Goal: Task Accomplishment & Management: Manage account settings

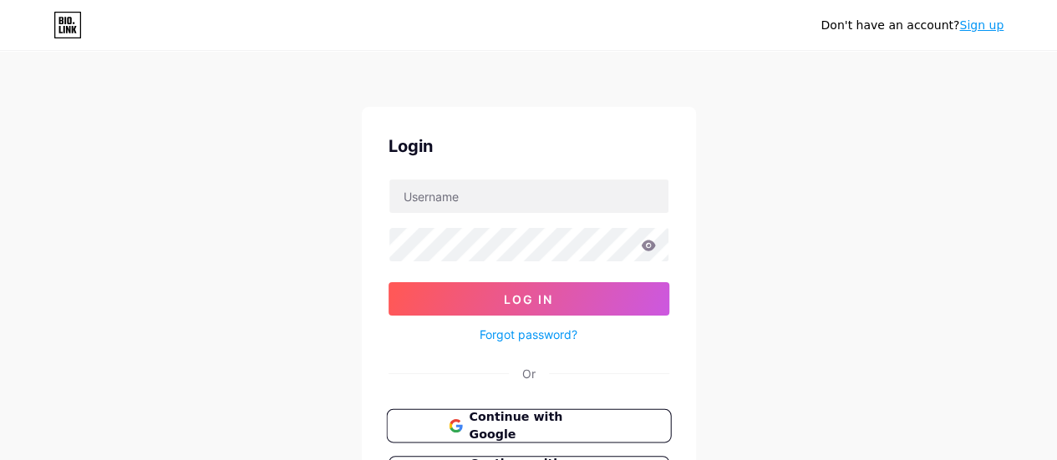
click at [525, 420] on span "Continue with Google" at bounding box center [539, 427] width 140 height 36
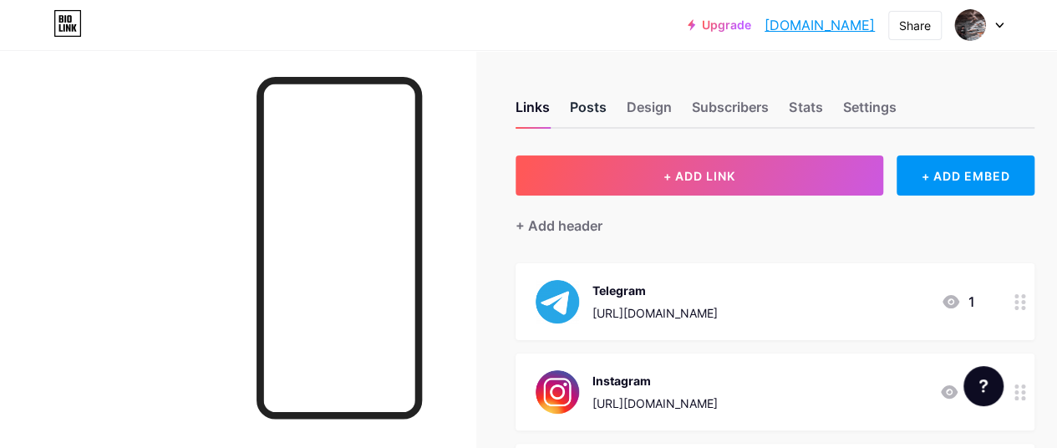
click at [581, 109] on div "Posts" at bounding box center [588, 112] width 37 height 30
click at [653, 104] on div "Design" at bounding box center [649, 112] width 45 height 30
click at [531, 108] on div "Links" at bounding box center [532, 112] width 34 height 30
click at [658, 112] on div "Design" at bounding box center [649, 112] width 45 height 30
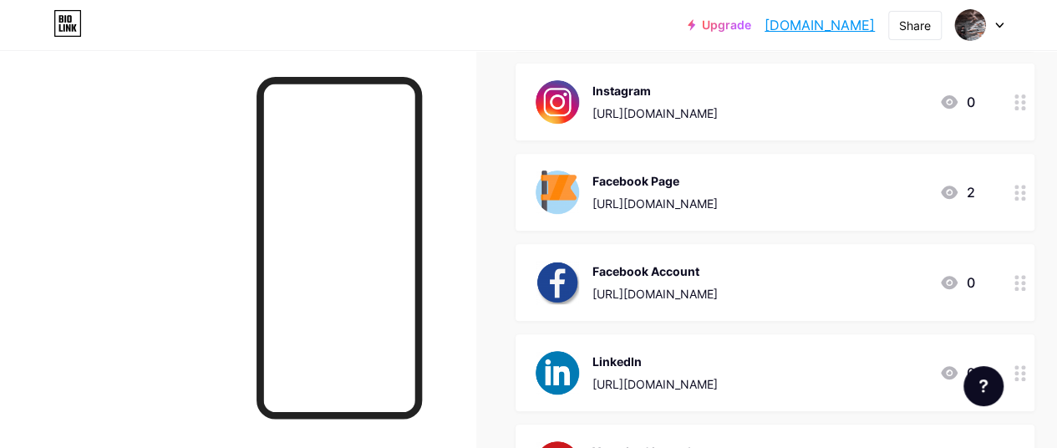
scroll to position [261, 0]
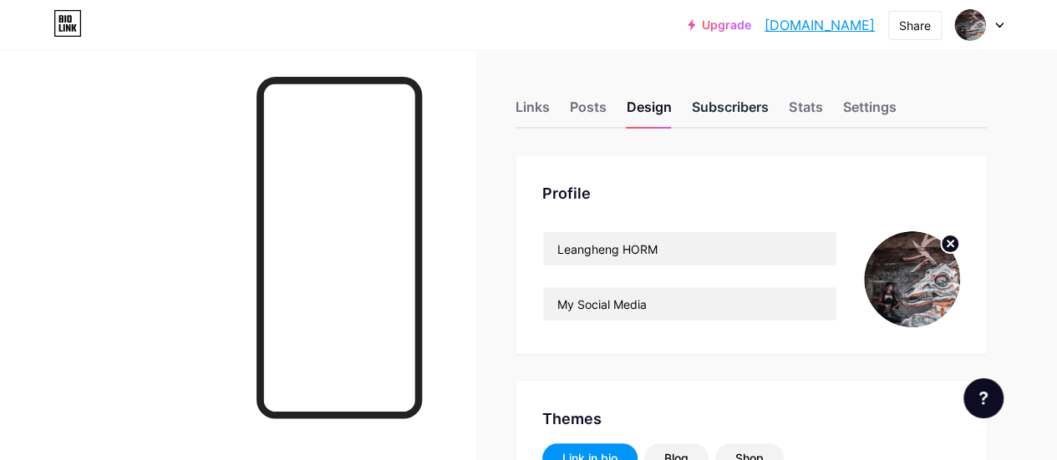
click at [727, 118] on div "Subscribers" at bounding box center [730, 112] width 77 height 30
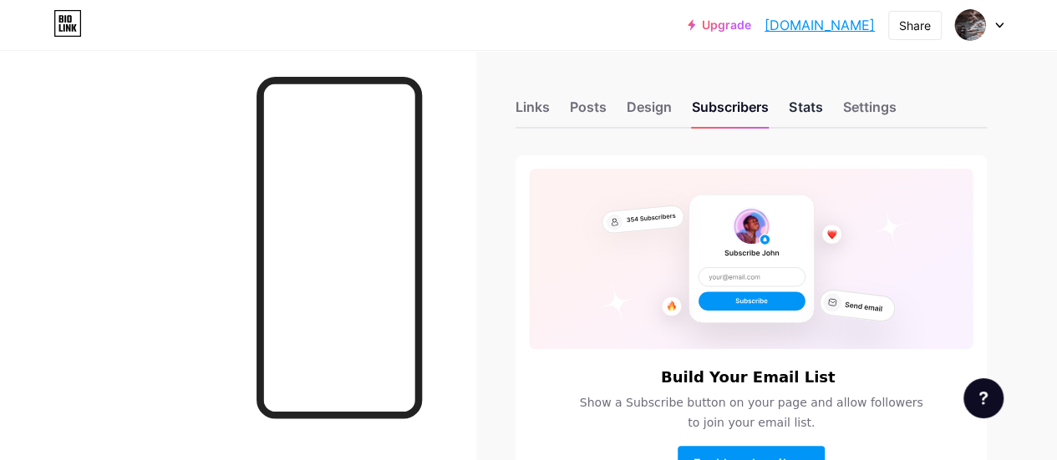
click at [812, 109] on div "Stats" at bounding box center [805, 112] width 33 height 30
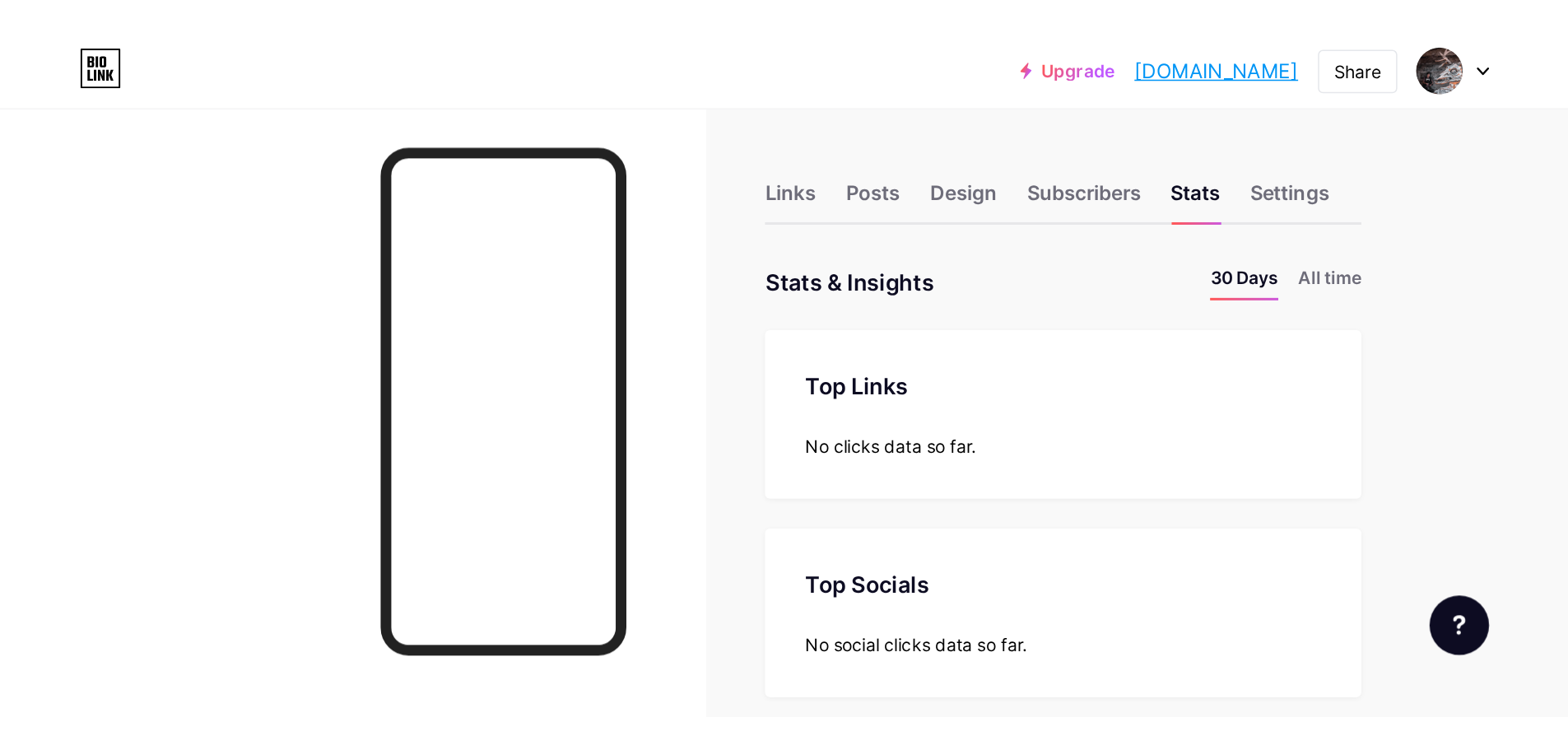
scroll to position [453, 1041]
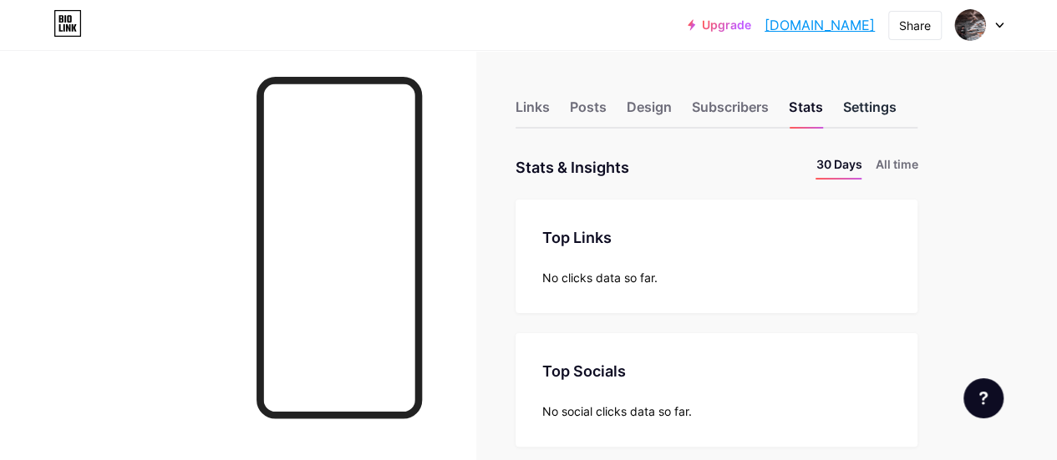
click at [891, 104] on div "Settings" at bounding box center [868, 112] width 53 height 30
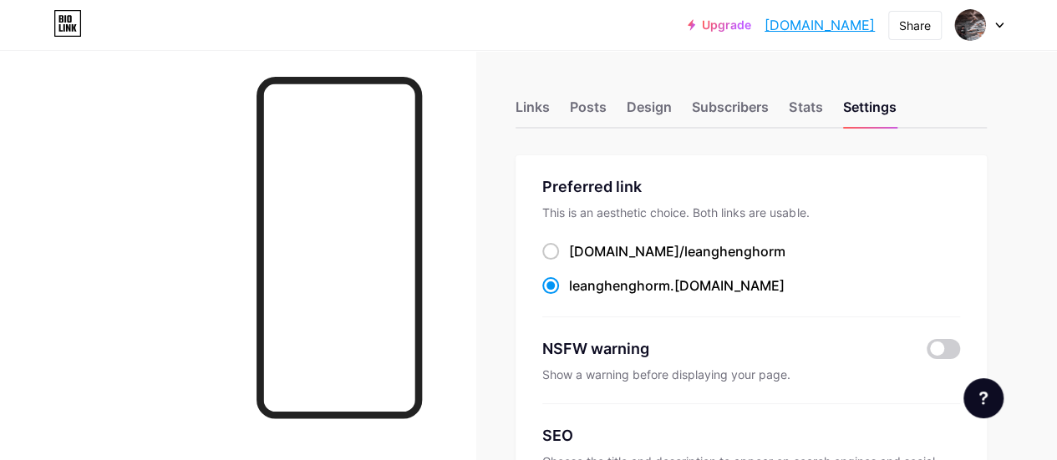
click at [603, 107] on div "Posts" at bounding box center [588, 112] width 37 height 30
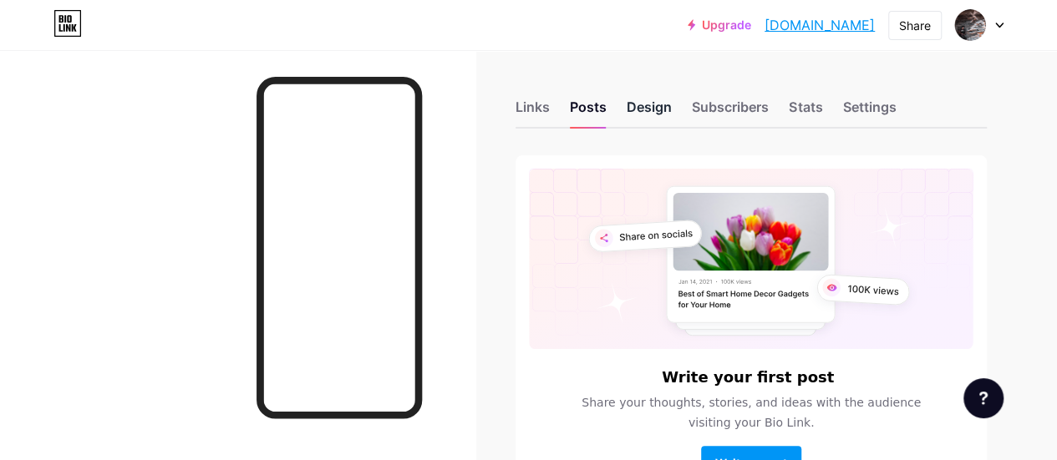
click at [650, 110] on div "Design" at bounding box center [649, 112] width 45 height 30
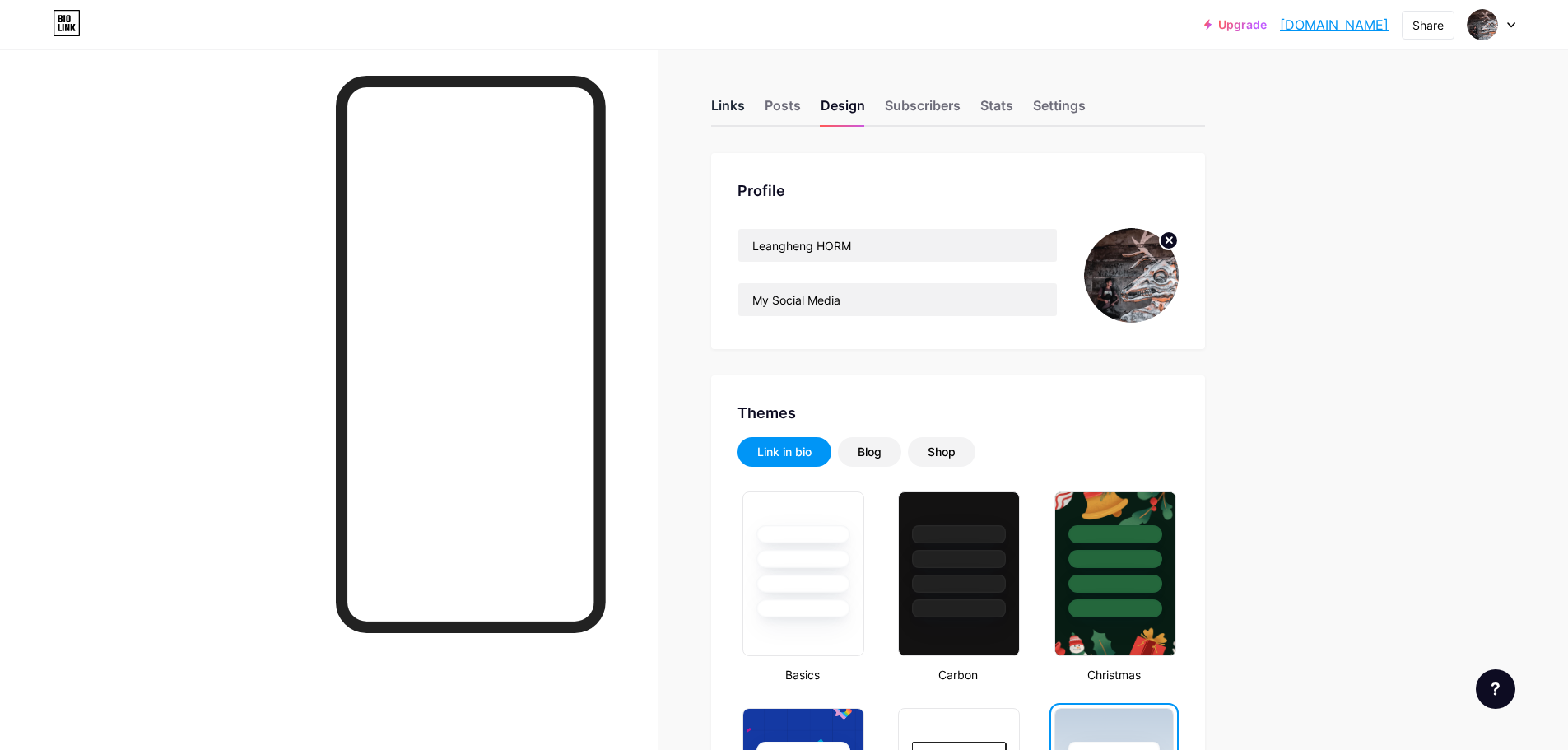
click at [735, 108] on div "Links" at bounding box center [728, 110] width 34 height 30
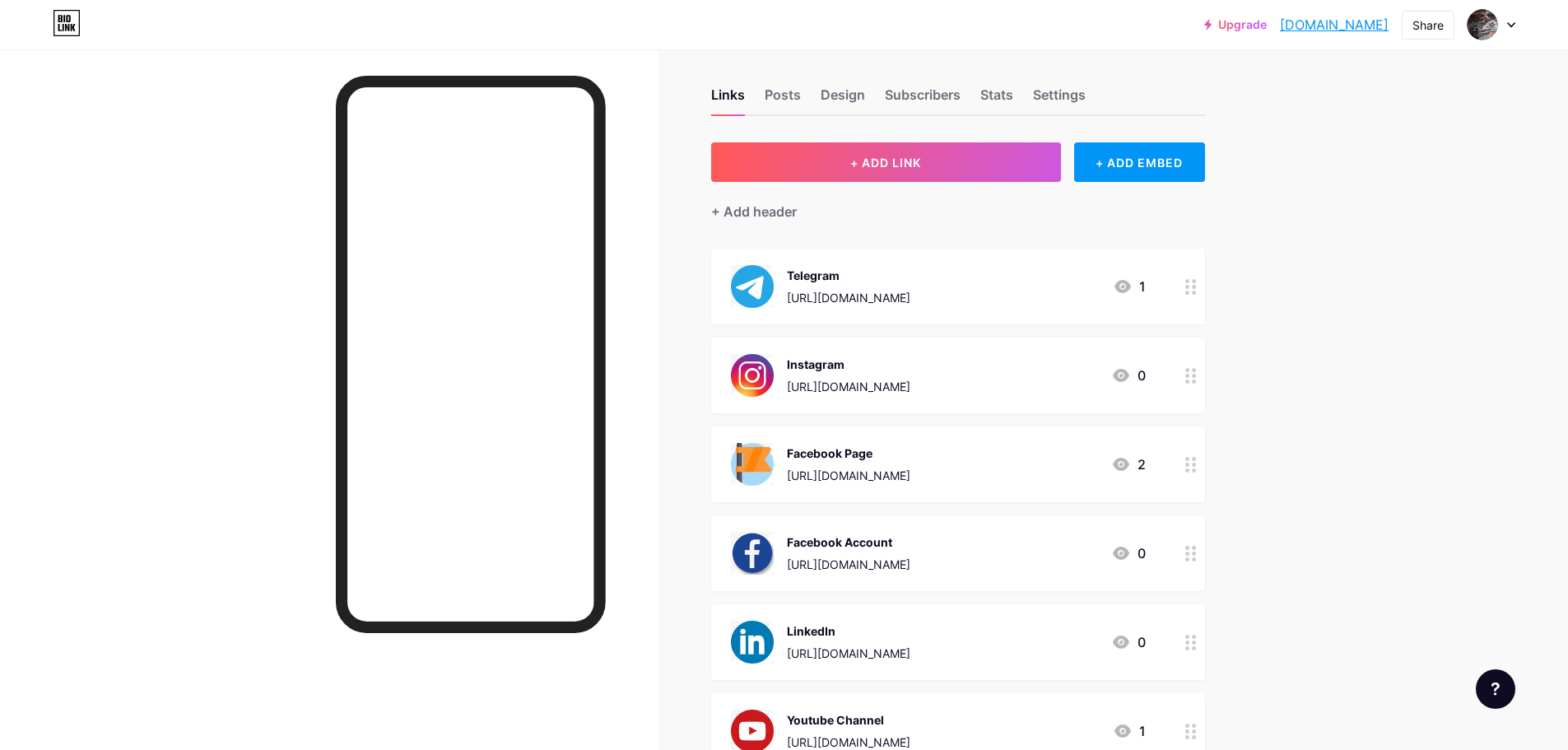
scroll to position [83, 0]
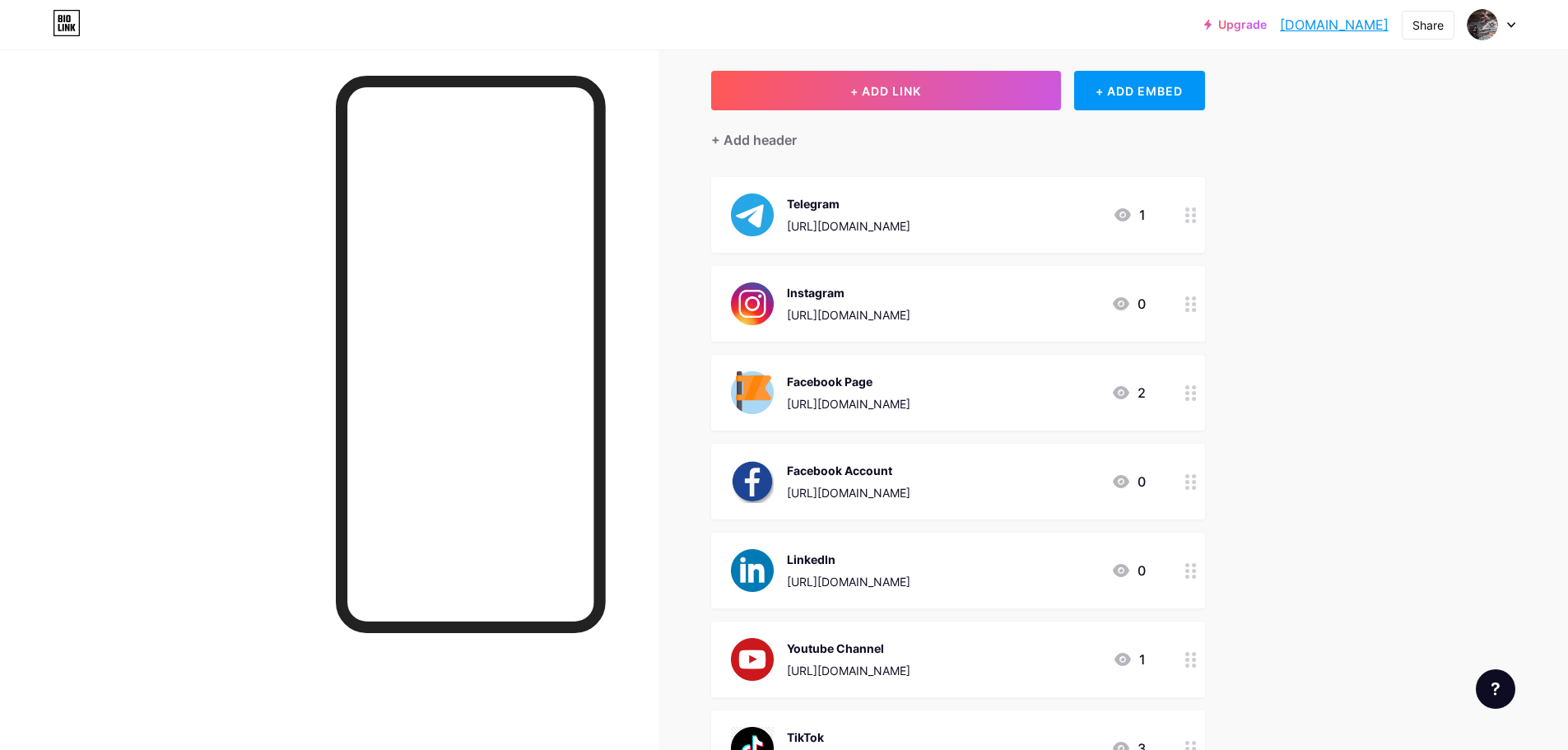
click at [911, 310] on div "[URL][DOMAIN_NAME]" at bounding box center [849, 315] width 123 height 18
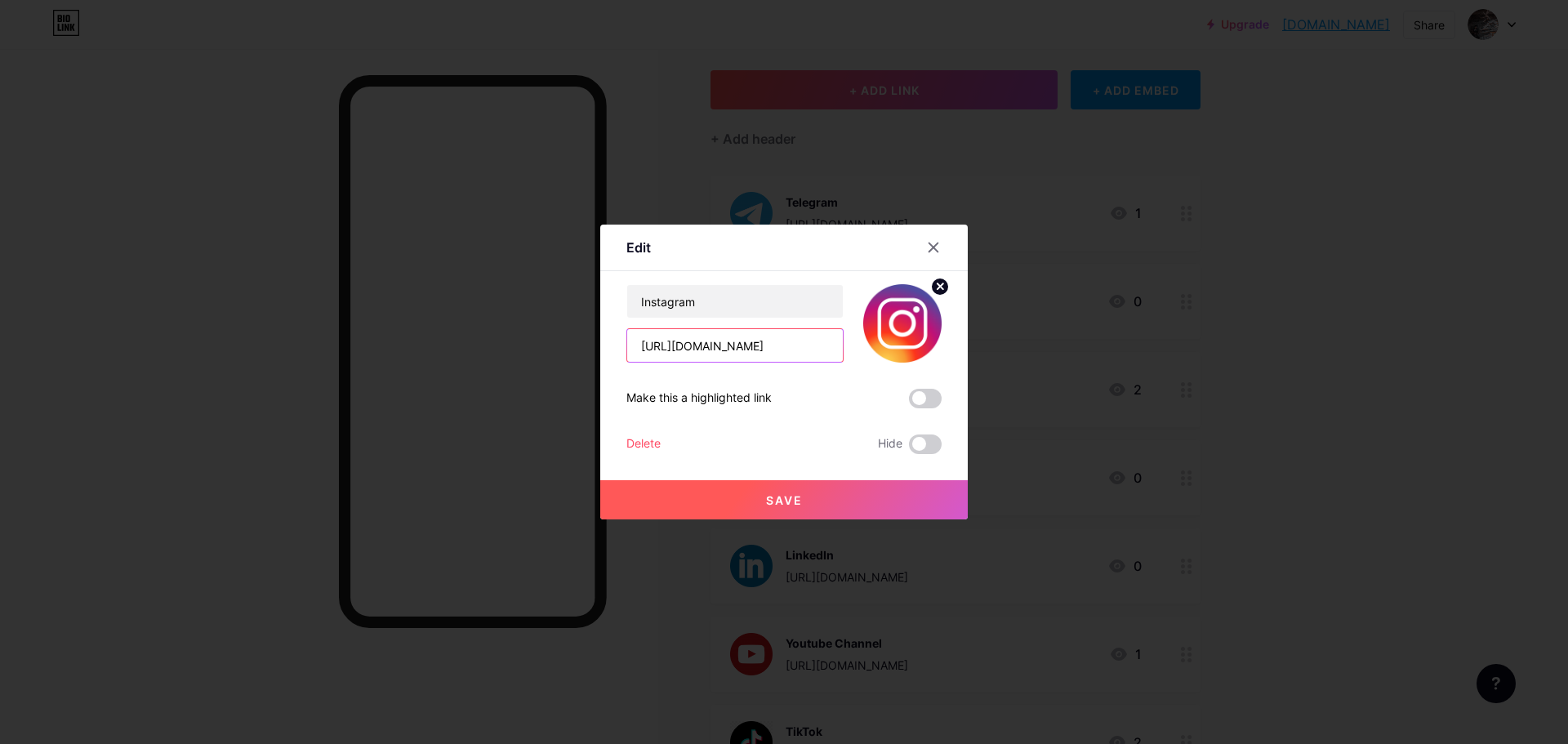
click at [801, 355] on input "[URL][DOMAIN_NAME]" at bounding box center [735, 345] width 216 height 32
click at [1044, 286] on div at bounding box center [784, 372] width 1568 height 744
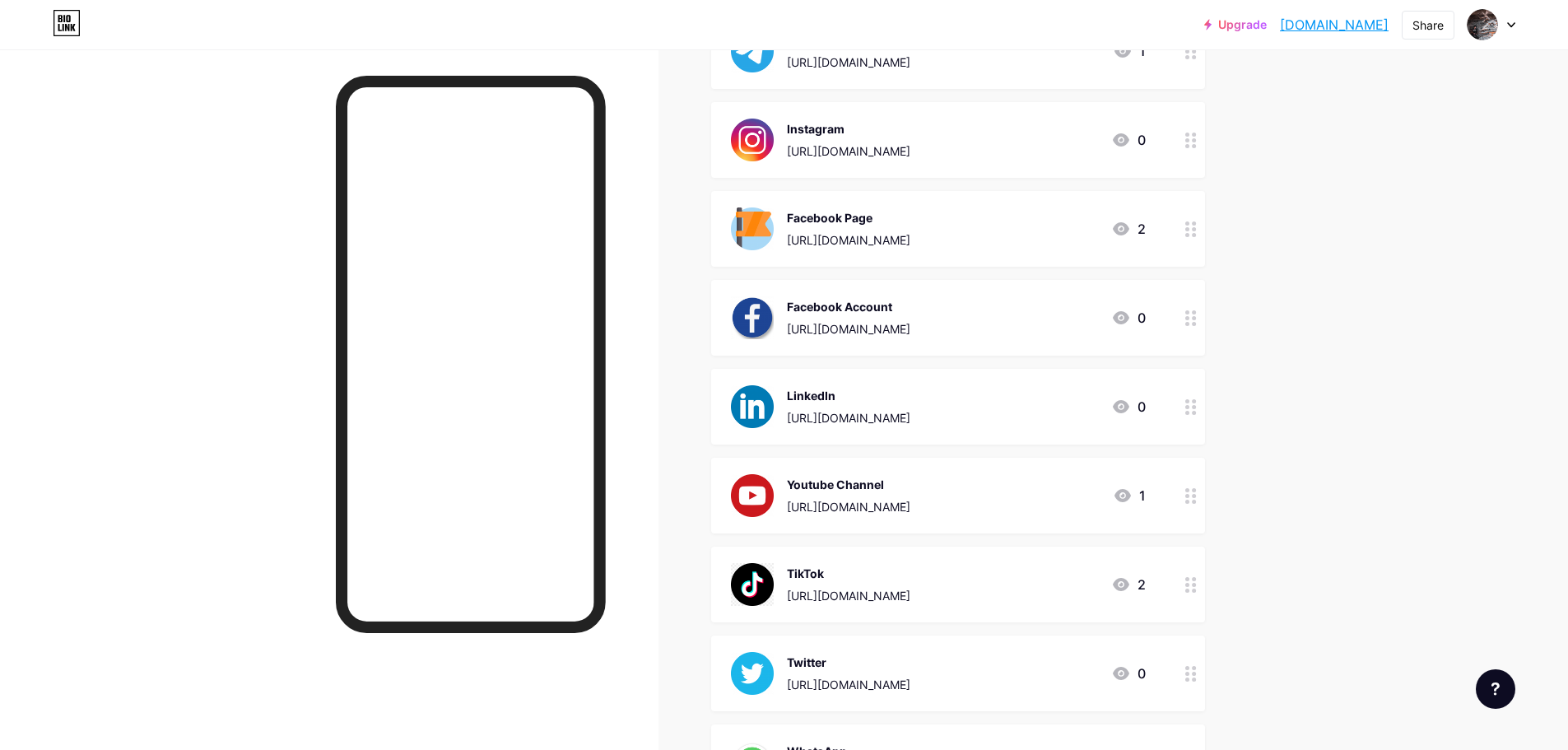
scroll to position [247, 0]
click at [847, 452] on div "TikTok [URL][DOMAIN_NAME]" at bounding box center [849, 583] width 123 height 42
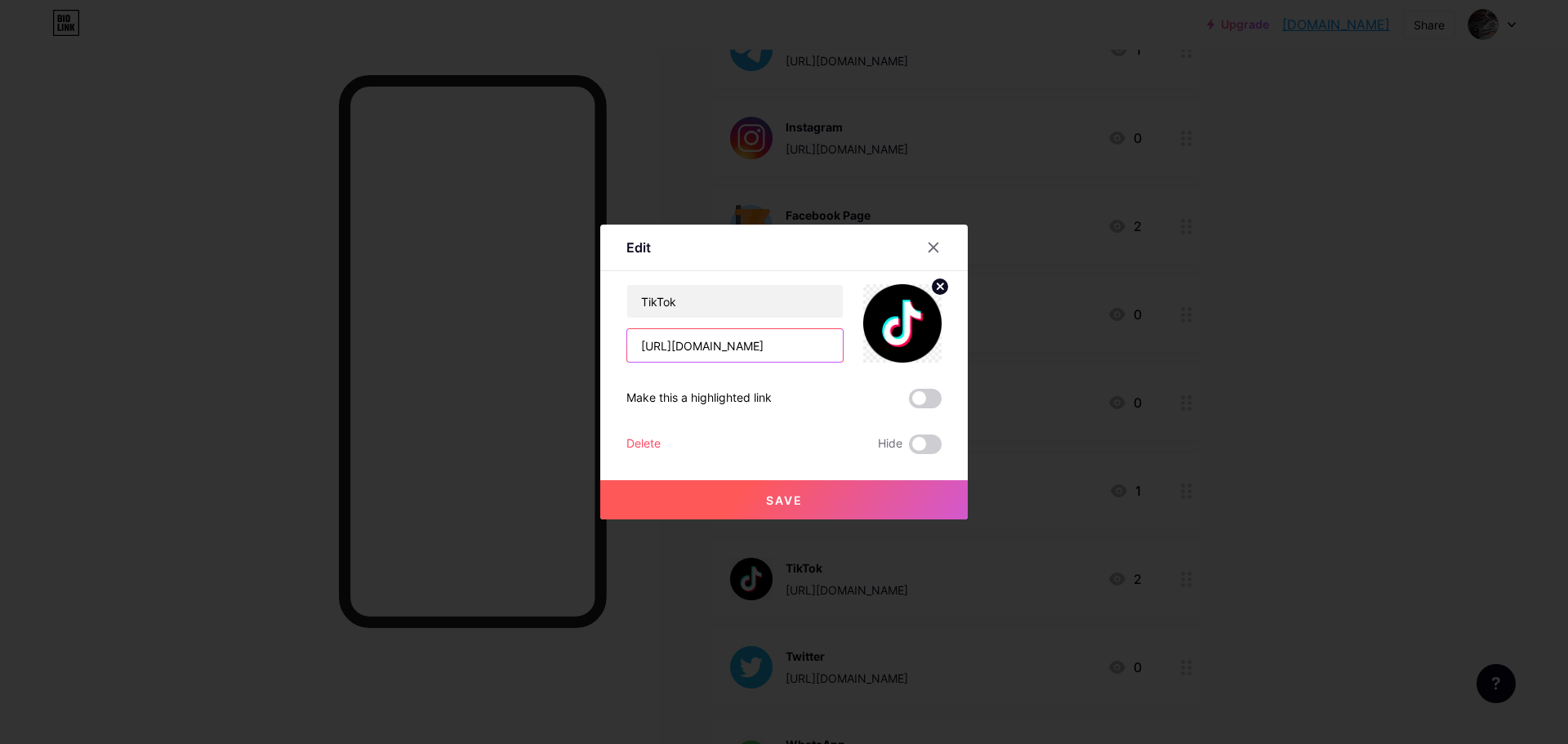
click at [816, 355] on input "[URL][DOMAIN_NAME]" at bounding box center [735, 345] width 216 height 32
click at [928, 247] on icon at bounding box center [933, 246] width 13 height 13
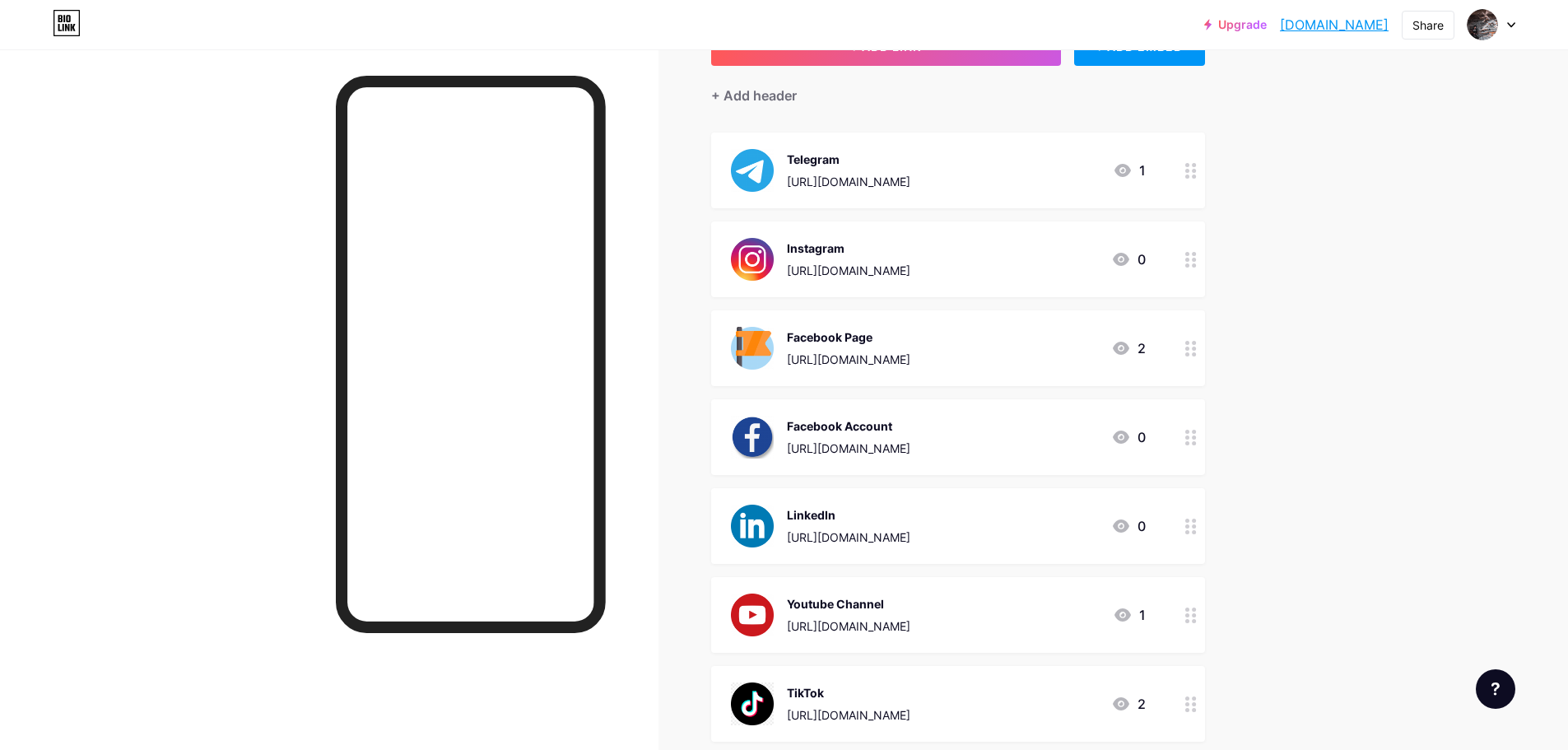
scroll to position [0, 0]
